Goal: Use online tool/utility: Utilize a website feature to perform a specific function

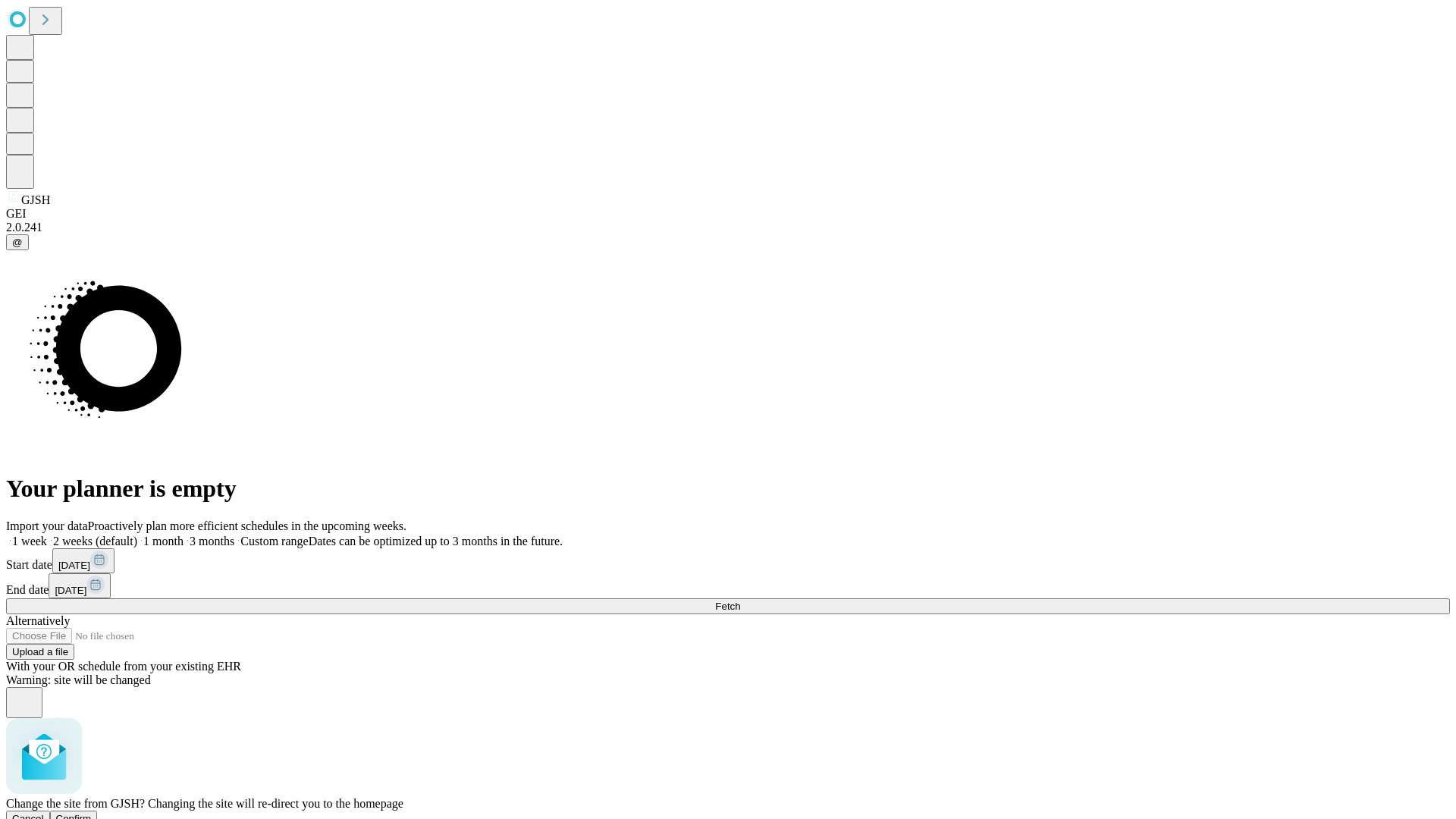
click at [92, 813] on span "Confirm" at bounding box center [74, 818] width 36 height 11
click at [137, 535] on label "2 weeks (default)" at bounding box center [92, 541] width 91 height 13
click at [740, 601] on span "Fetch" at bounding box center [727, 606] width 25 height 11
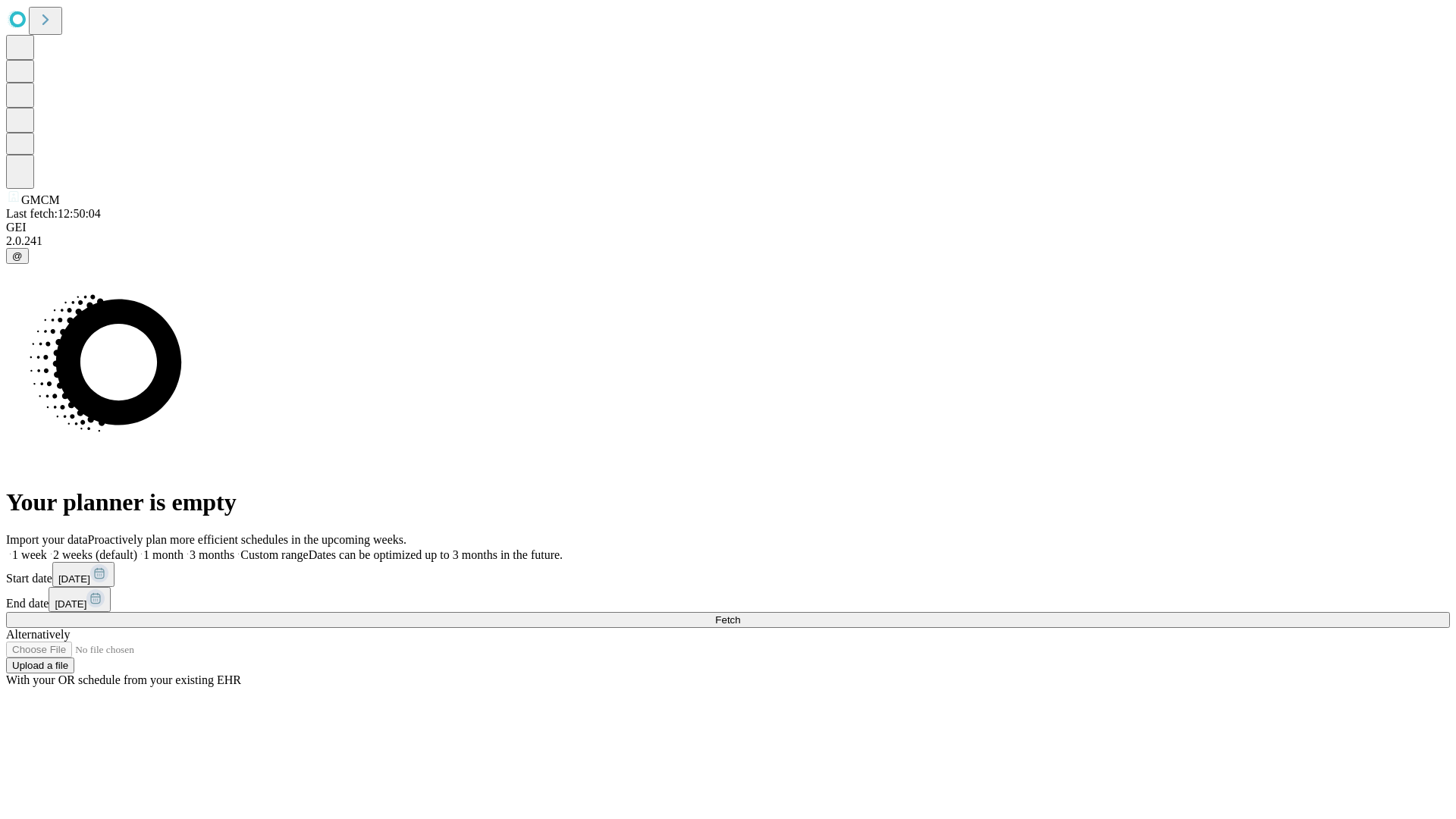
click at [137, 548] on label "2 weeks (default)" at bounding box center [92, 554] width 91 height 13
click at [740, 615] on span "Fetch" at bounding box center [727, 620] width 25 height 11
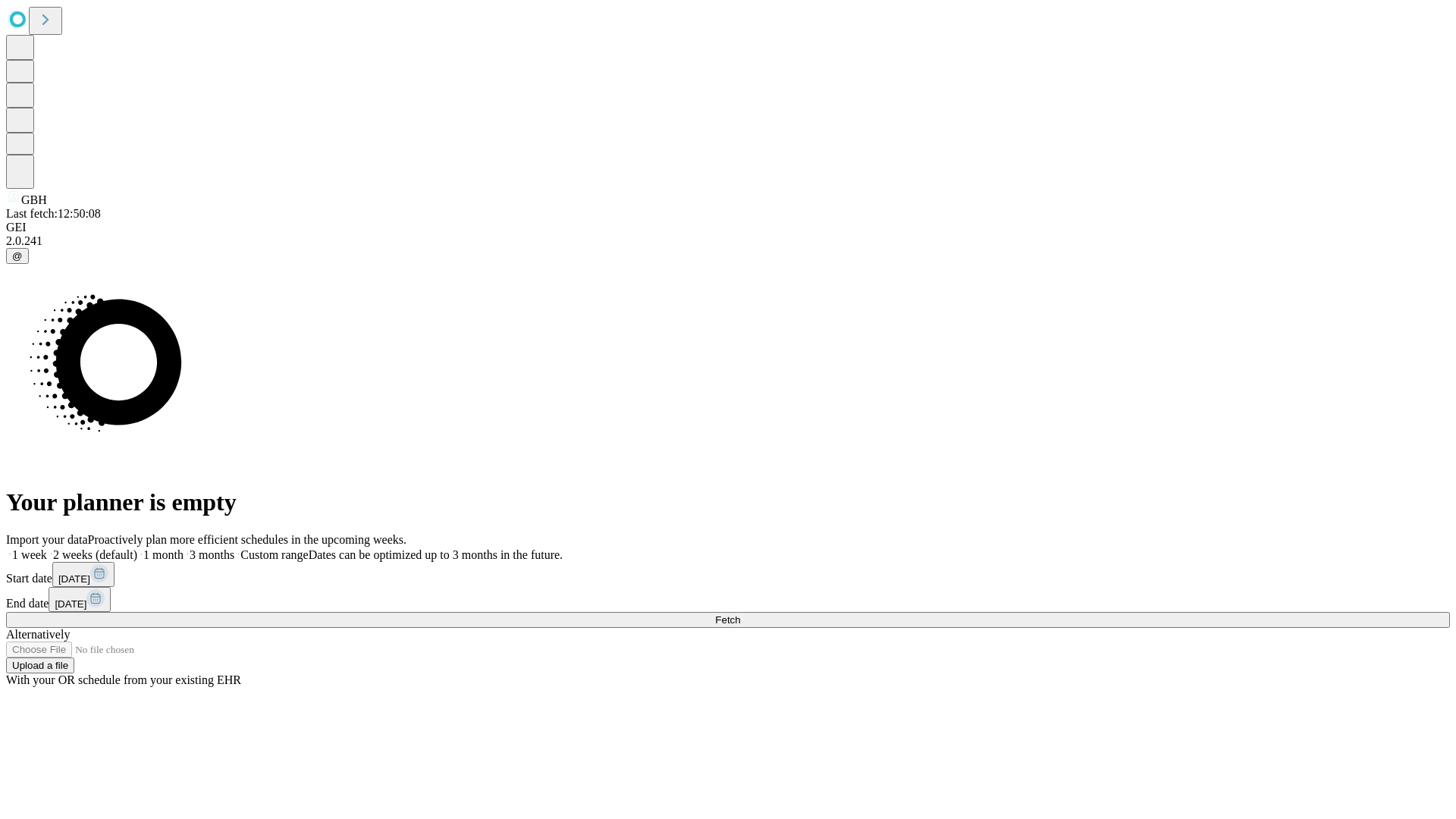
click at [137, 548] on label "2 weeks (default)" at bounding box center [92, 554] width 91 height 13
click at [740, 615] on span "Fetch" at bounding box center [727, 620] width 25 height 11
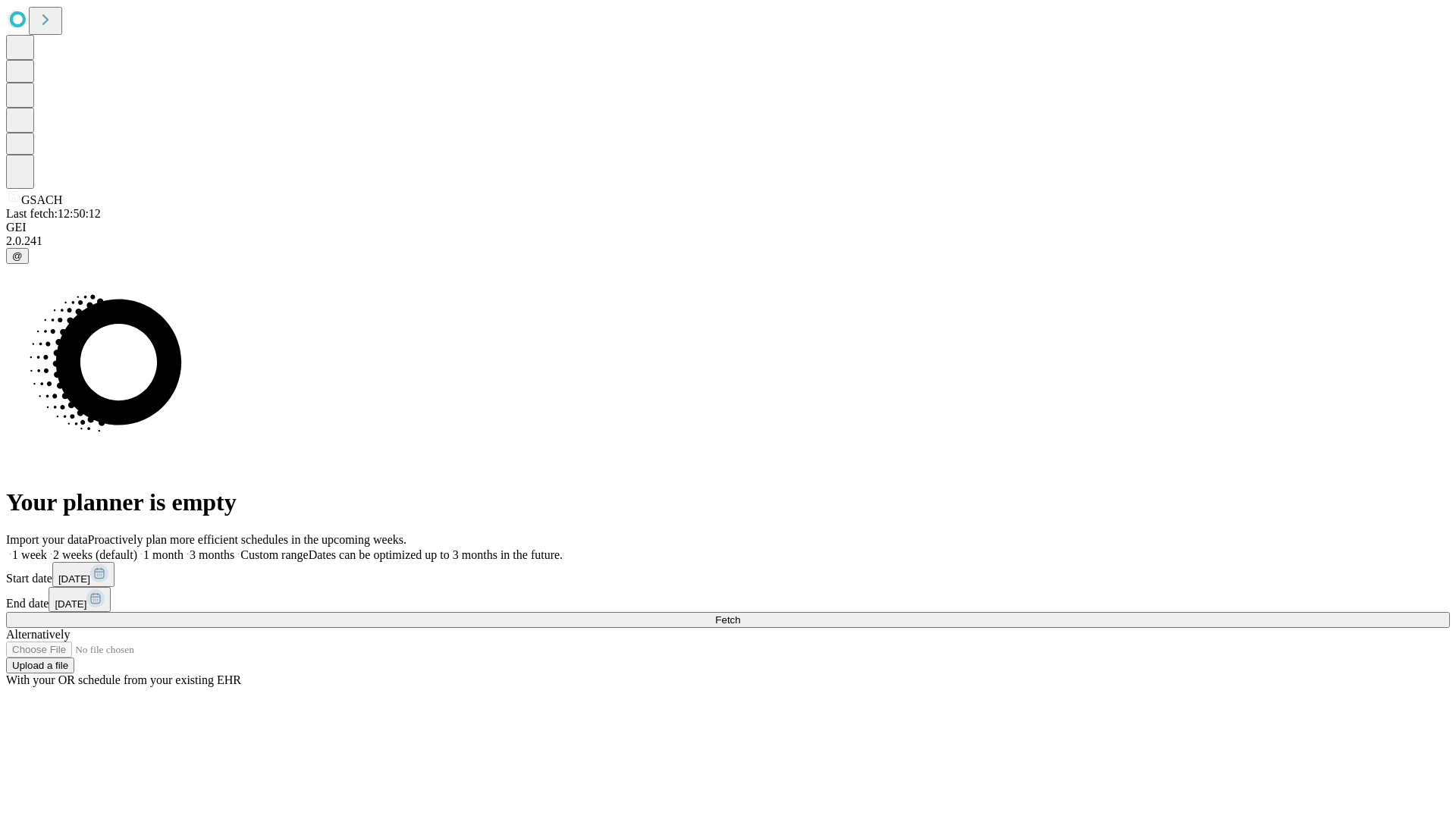
click at [137, 548] on label "2 weeks (default)" at bounding box center [92, 554] width 91 height 13
click at [740, 615] on span "Fetch" at bounding box center [727, 620] width 25 height 11
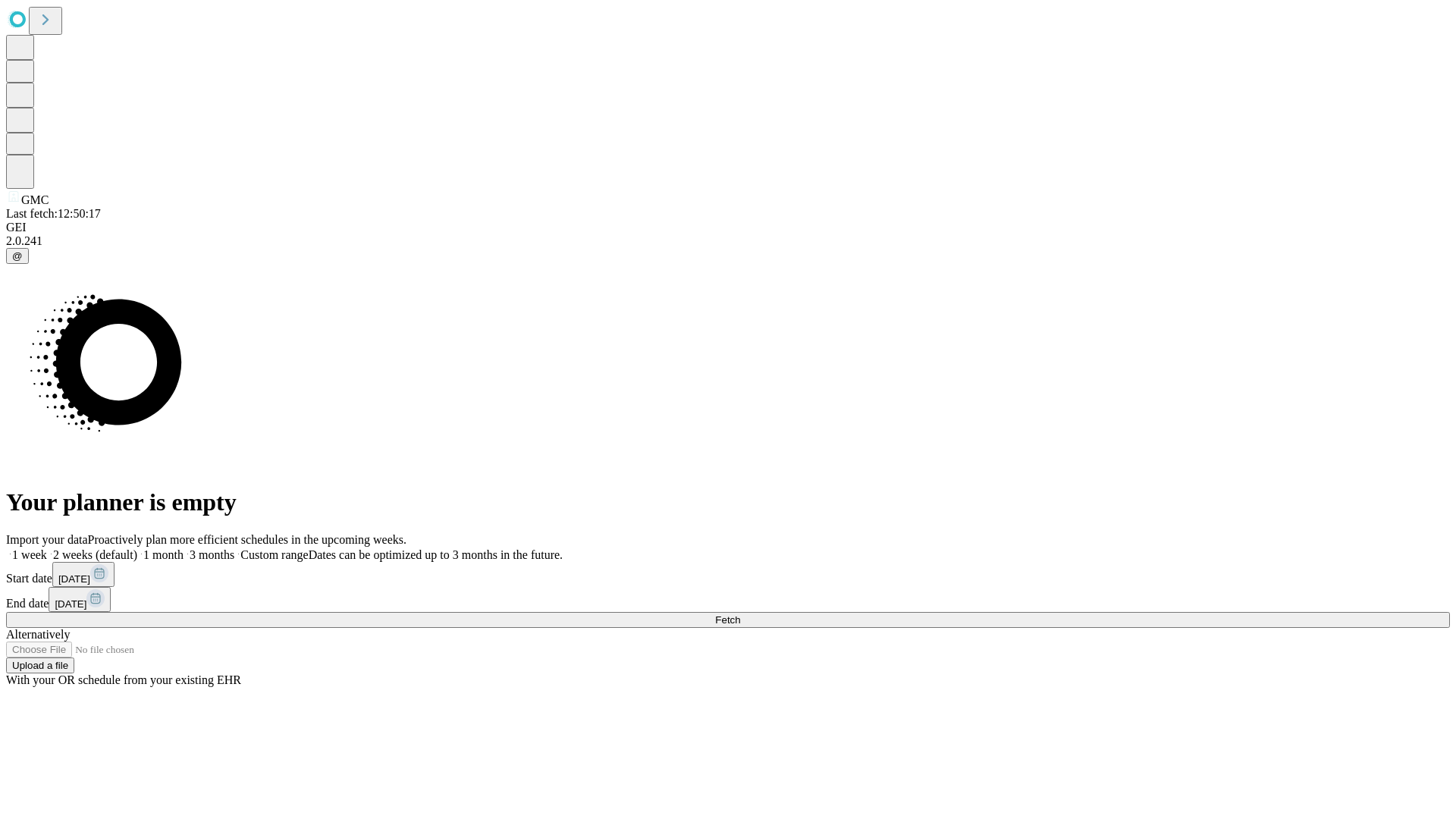
click at [137, 548] on label "2 weeks (default)" at bounding box center [92, 554] width 91 height 13
click at [740, 615] on span "Fetch" at bounding box center [727, 620] width 25 height 11
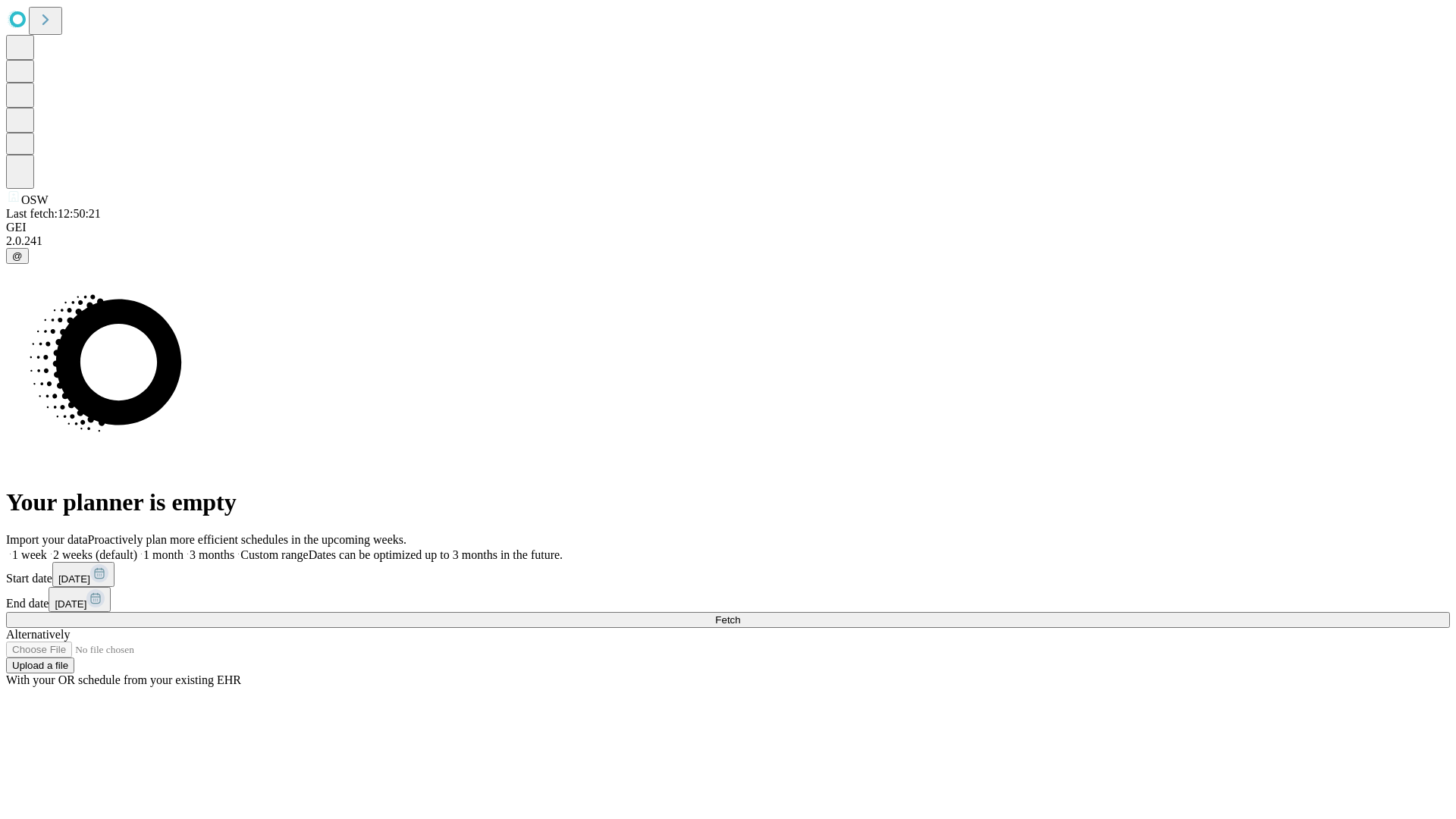
click at [137, 548] on label "2 weeks (default)" at bounding box center [92, 554] width 91 height 13
click at [740, 615] on span "Fetch" at bounding box center [727, 620] width 25 height 11
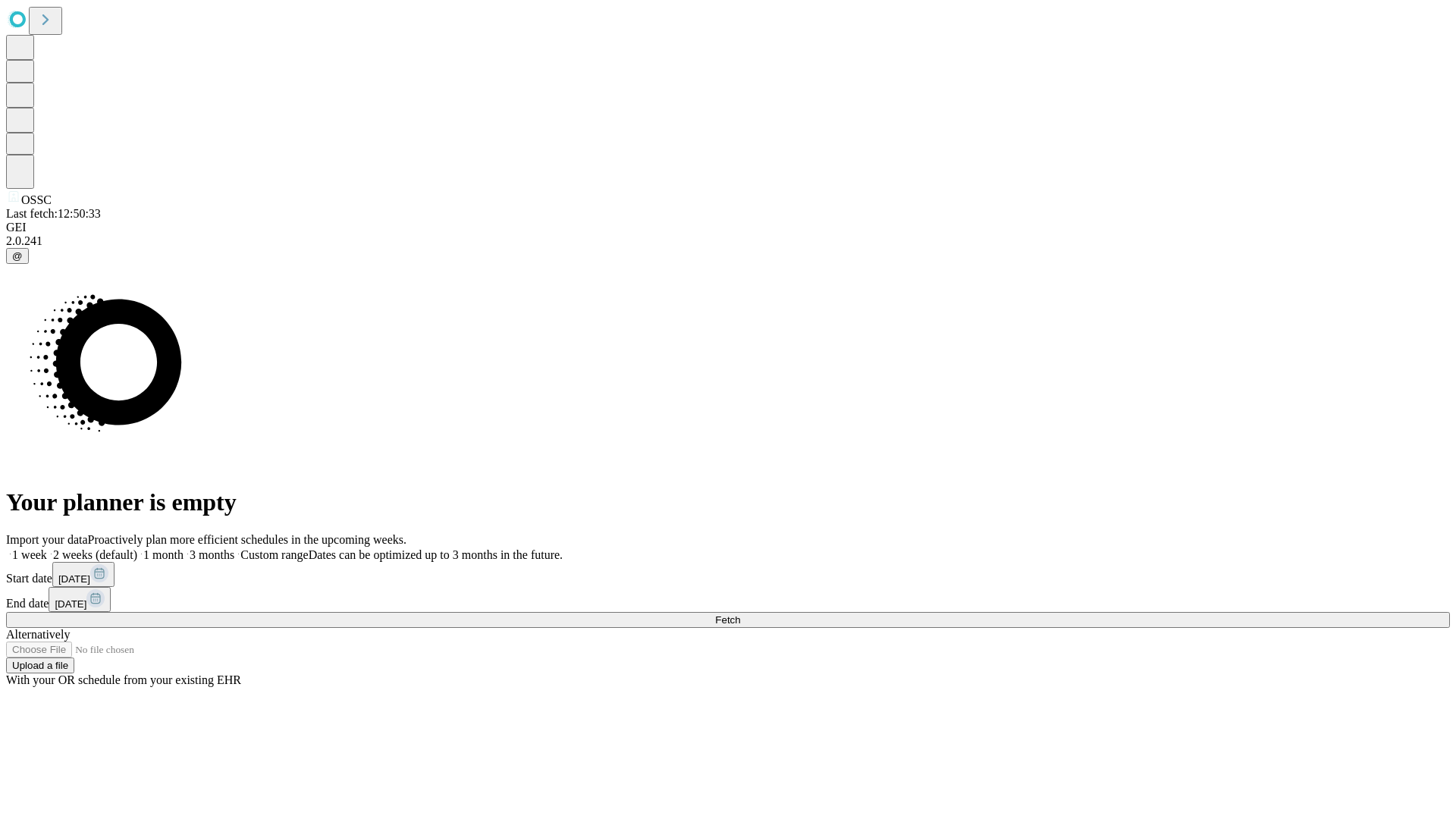
click at [137, 548] on label "2 weeks (default)" at bounding box center [92, 554] width 91 height 13
click at [740, 615] on span "Fetch" at bounding box center [727, 620] width 25 height 11
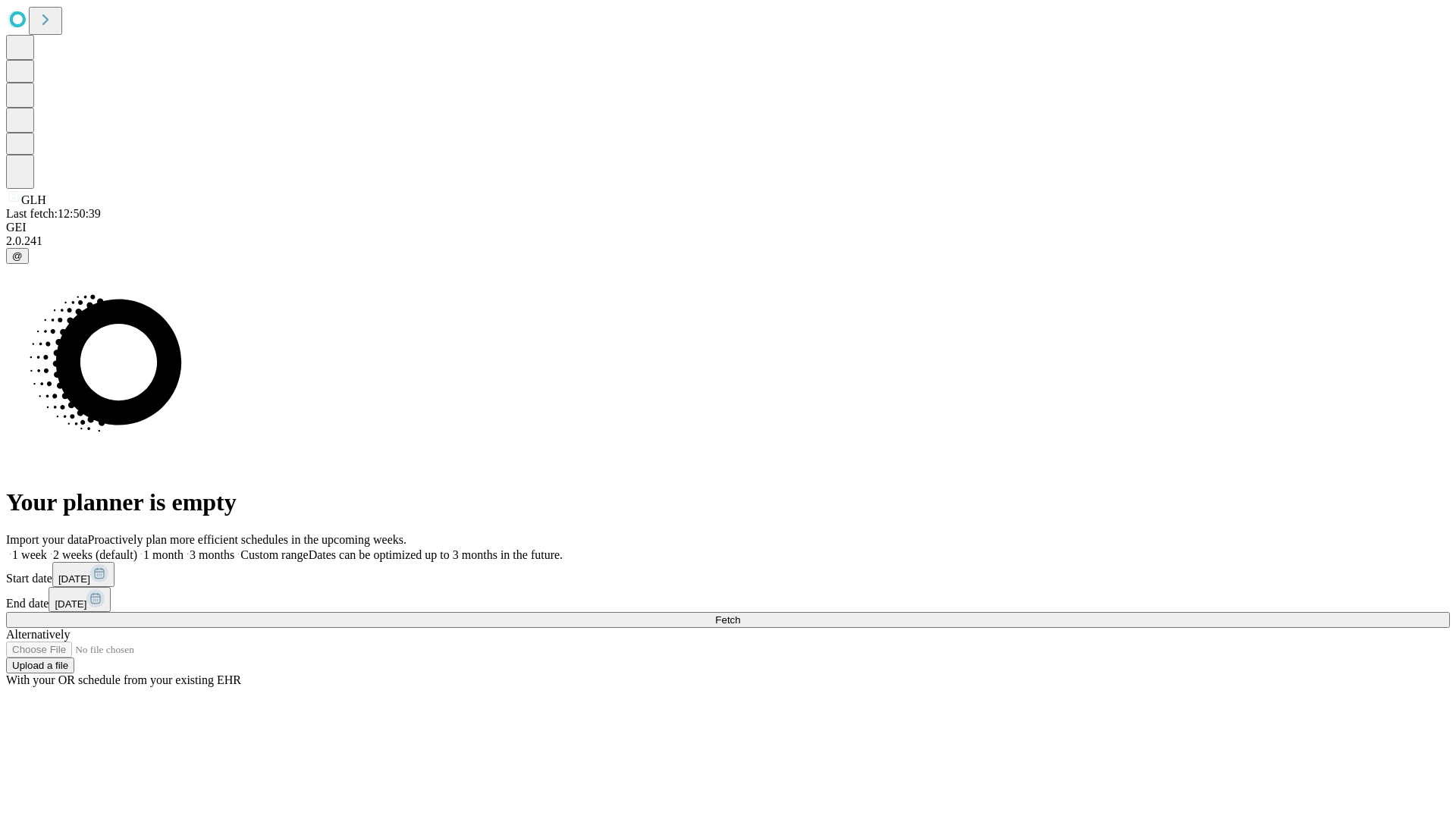
click at [137, 548] on label "2 weeks (default)" at bounding box center [92, 554] width 91 height 13
click at [740, 615] on span "Fetch" at bounding box center [727, 620] width 25 height 11
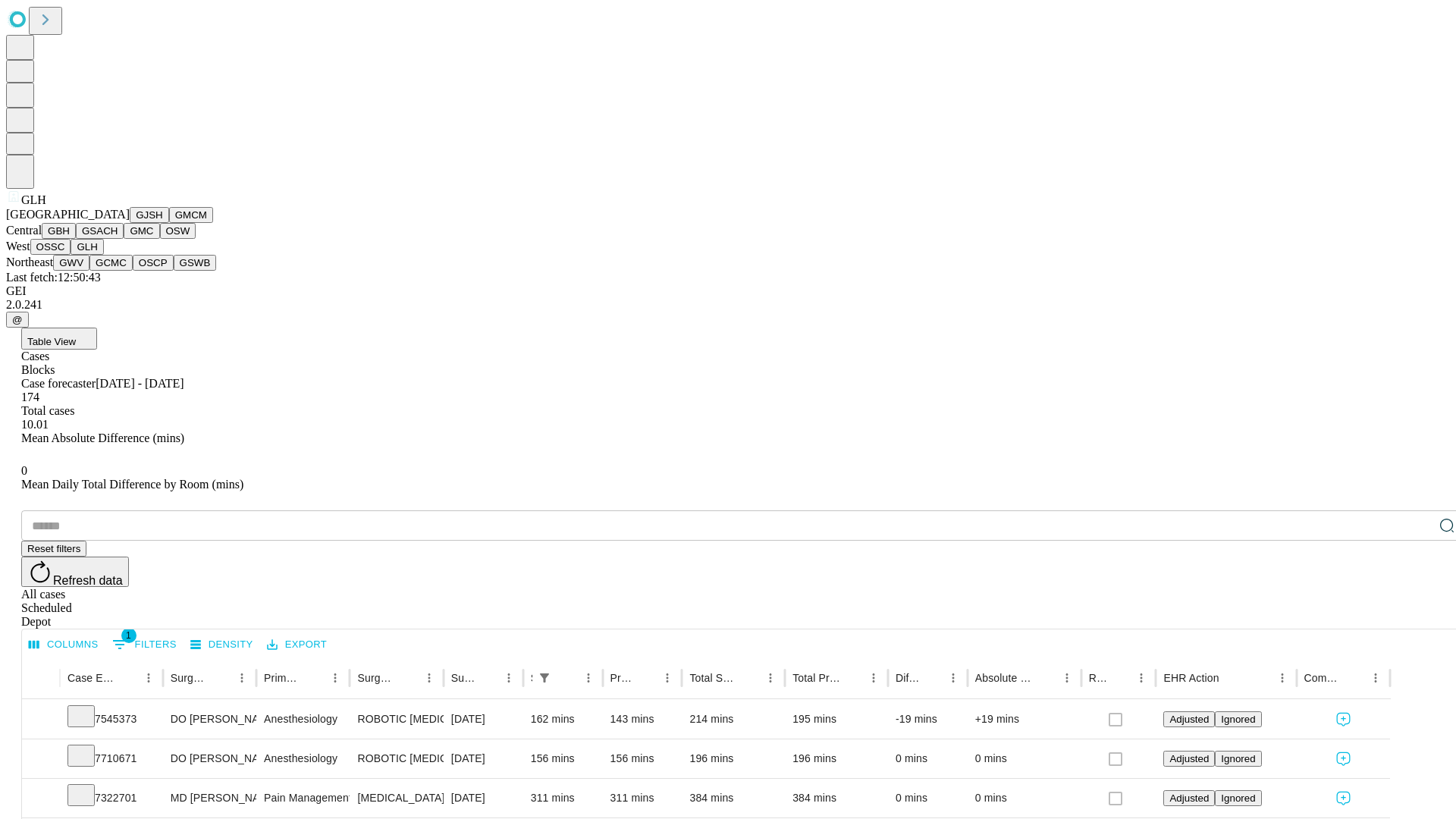
click at [90, 271] on button "GWV" at bounding box center [71, 263] width 37 height 16
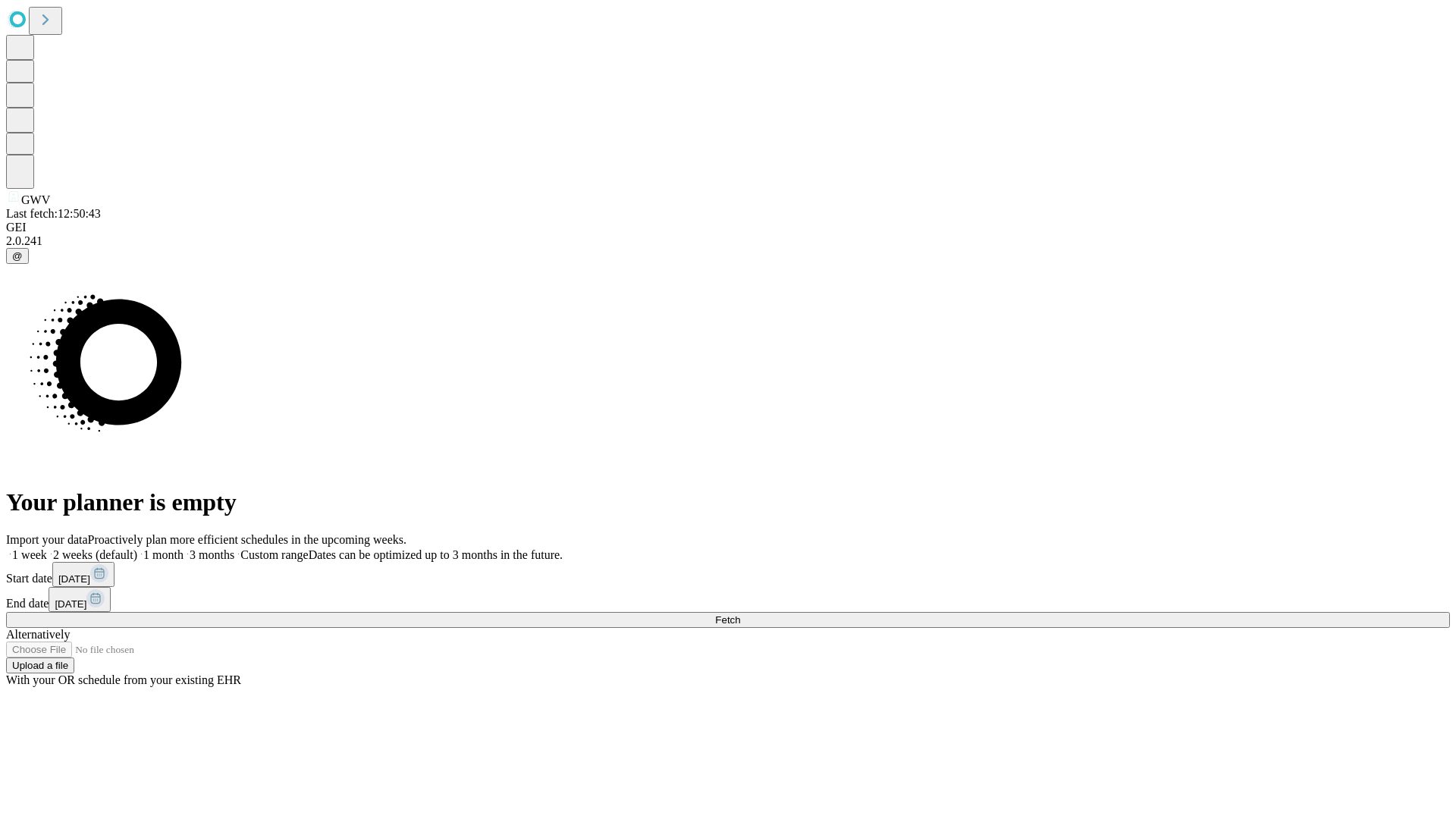
click at [137, 548] on label "2 weeks (default)" at bounding box center [92, 554] width 91 height 13
click at [740, 615] on span "Fetch" at bounding box center [727, 620] width 25 height 11
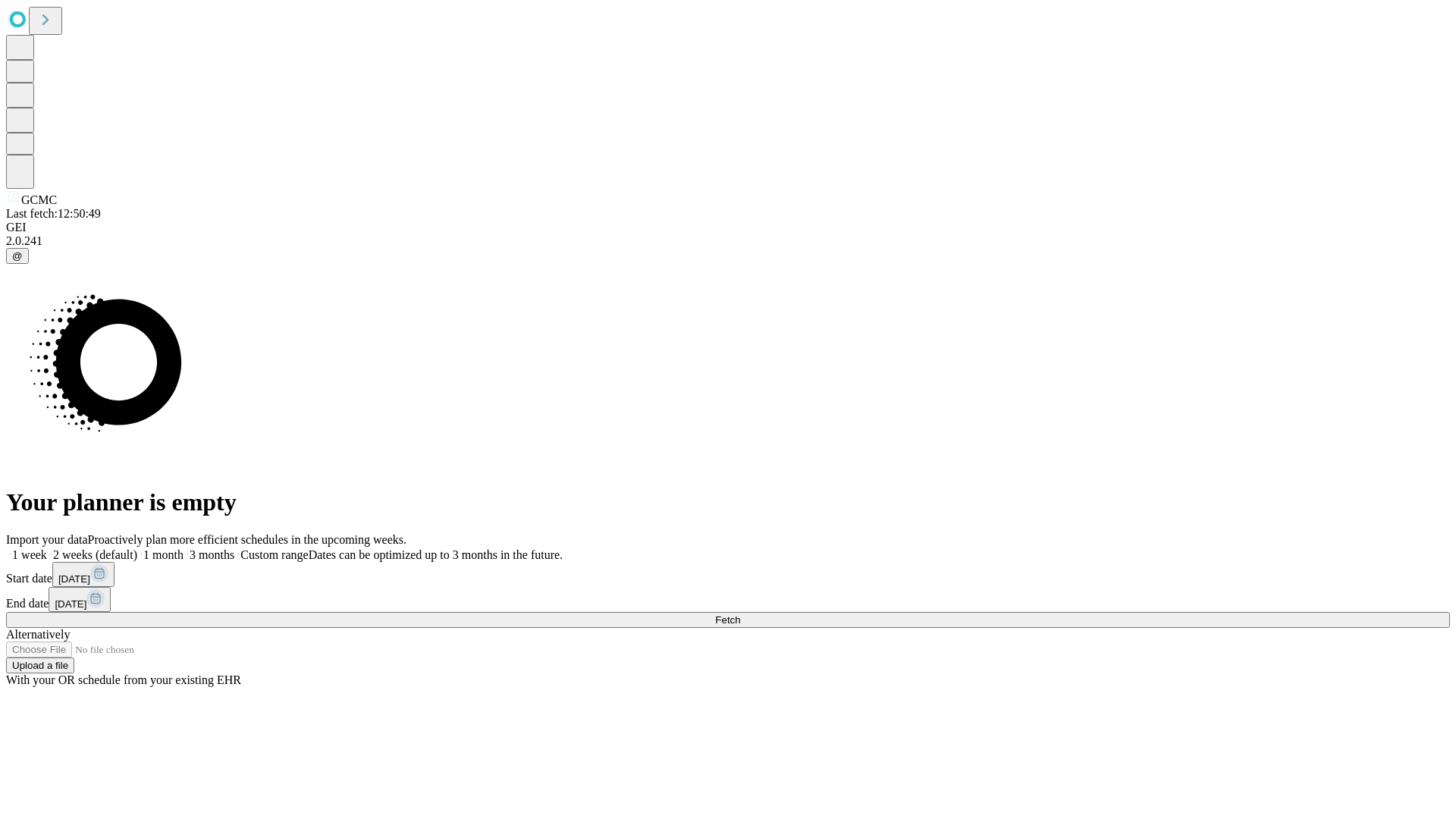
click at [137, 548] on label "2 weeks (default)" at bounding box center [92, 554] width 91 height 13
click at [740, 615] on span "Fetch" at bounding box center [727, 620] width 25 height 11
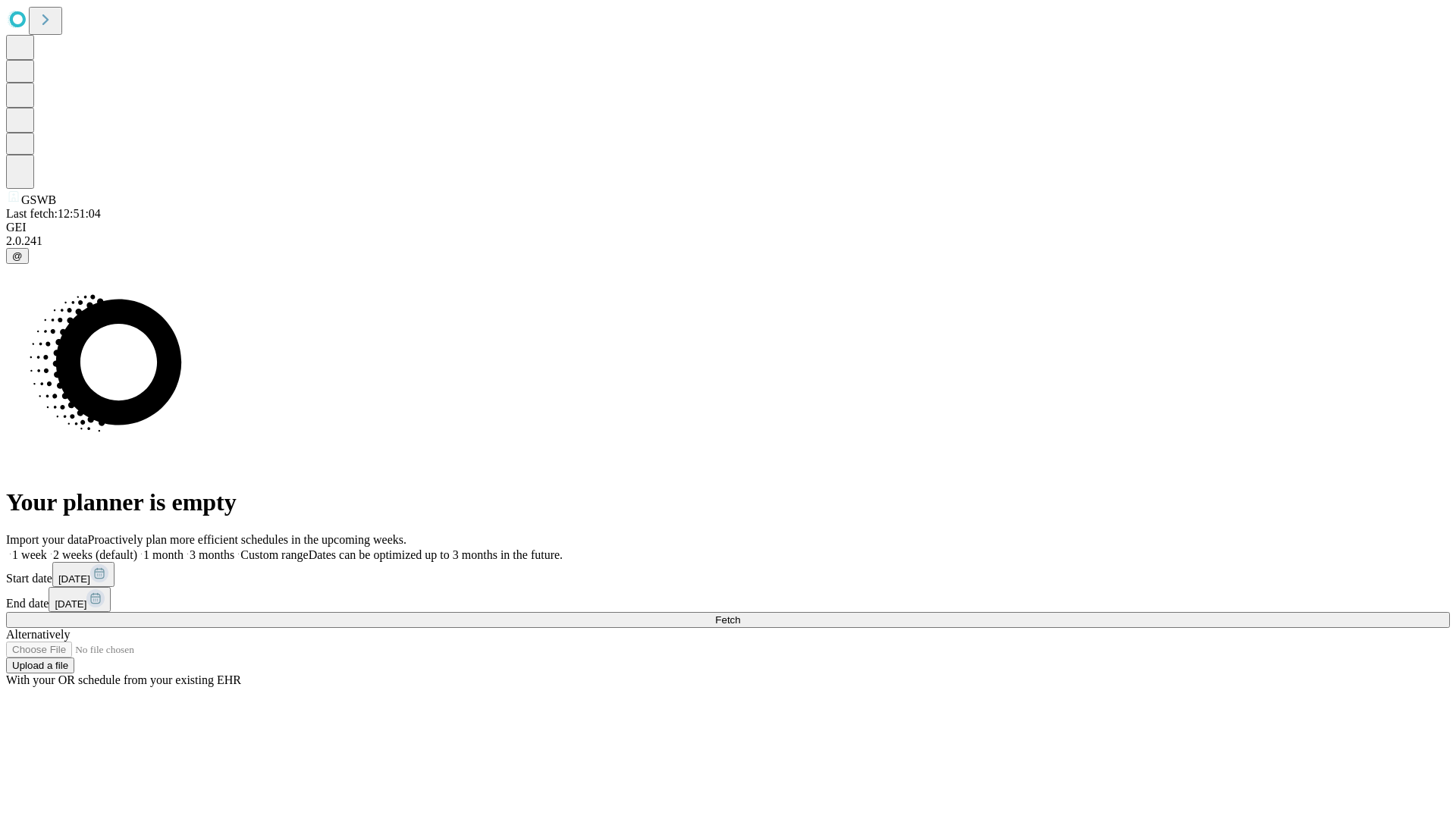
click at [137, 548] on label "2 weeks (default)" at bounding box center [92, 554] width 91 height 13
click at [740, 615] on span "Fetch" at bounding box center [727, 620] width 25 height 11
